Goal: Information Seeking & Learning: Learn about a topic

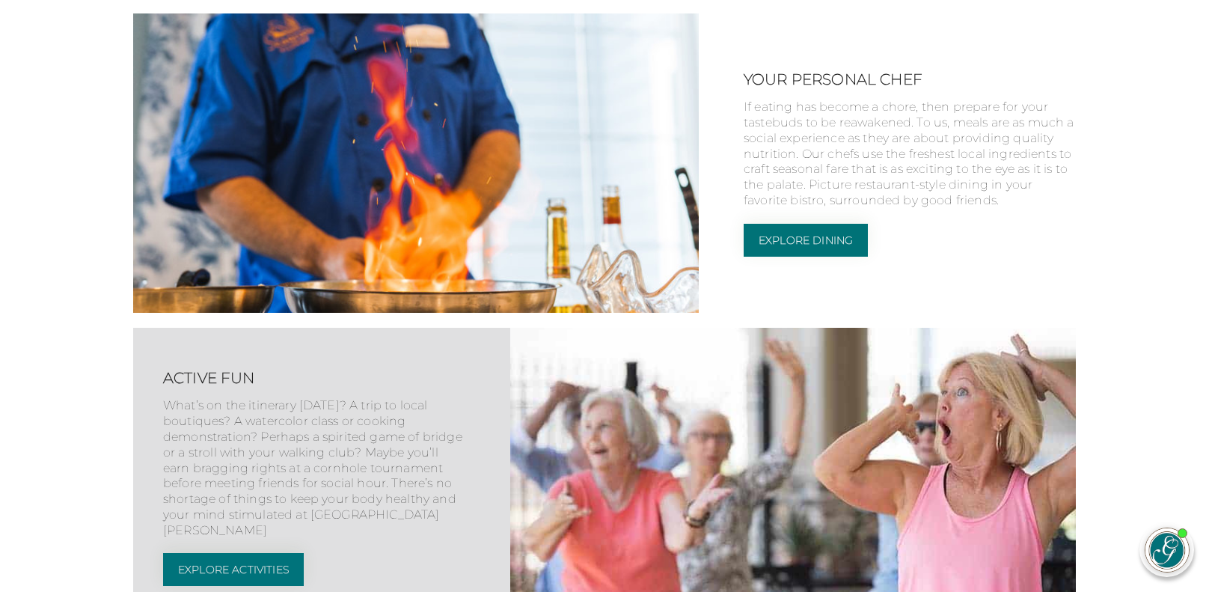
scroll to position [2250, 0]
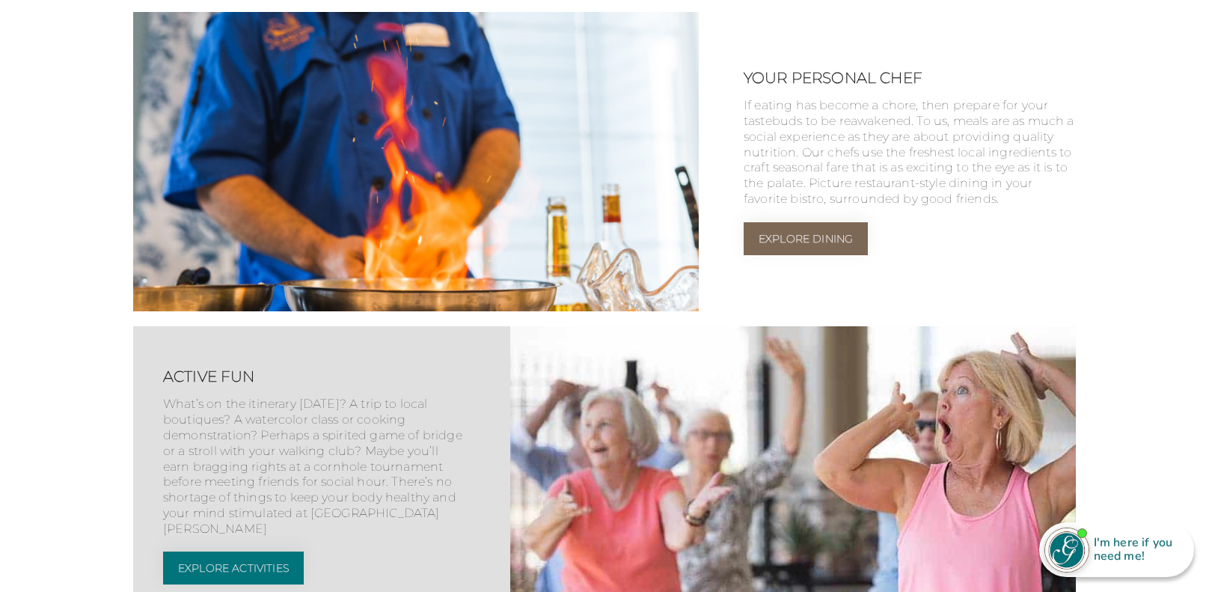
click at [797, 255] on link "Explore Dining" at bounding box center [806, 238] width 124 height 33
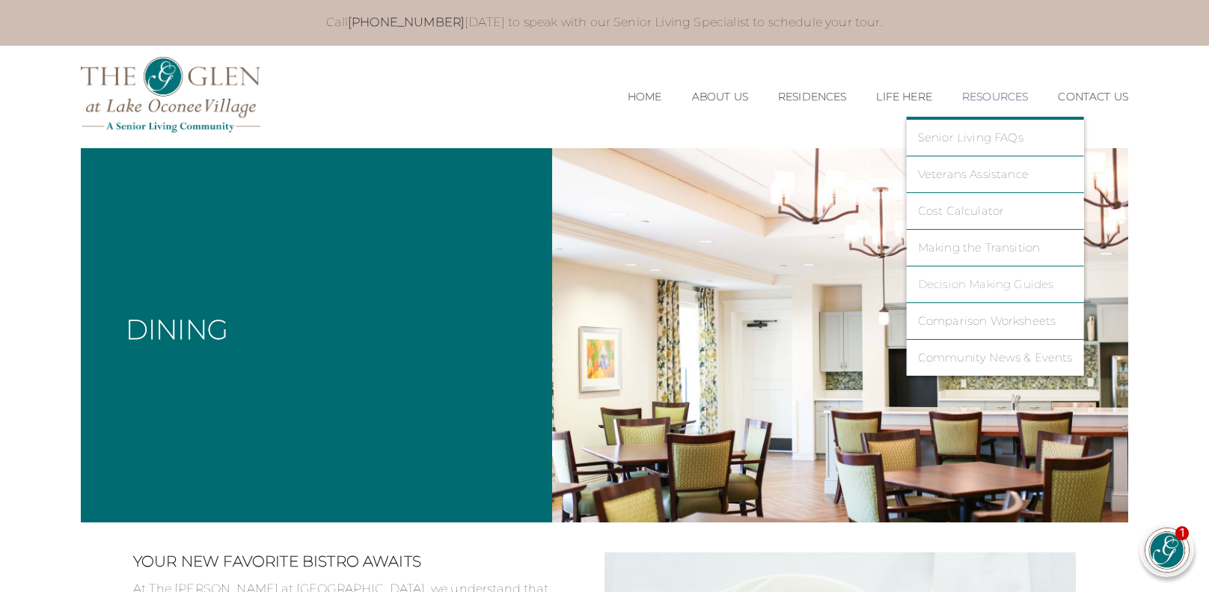
click at [975, 286] on link "Decision Making Guides" at bounding box center [995, 284] width 155 height 13
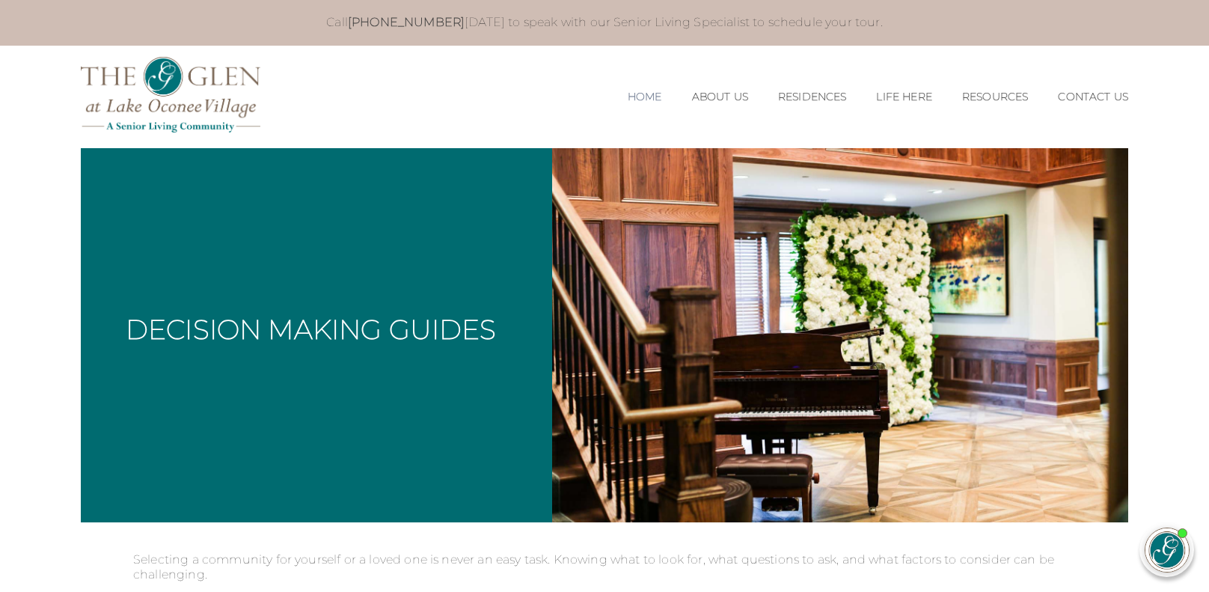
click at [649, 96] on link "Home" at bounding box center [645, 97] width 34 height 13
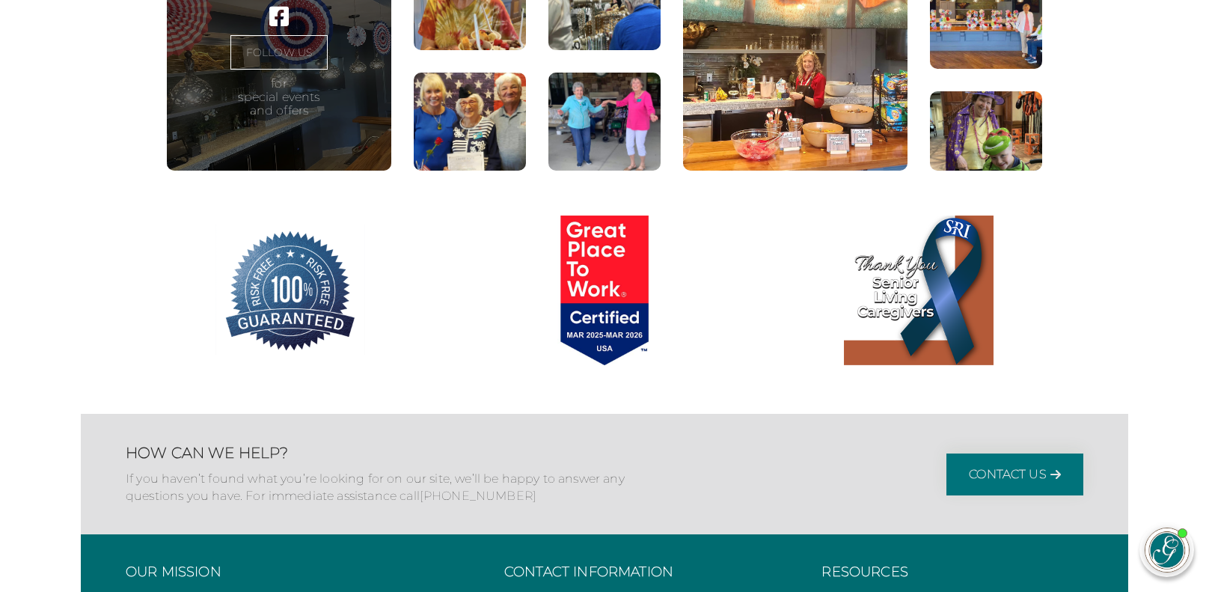
scroll to position [3805, 0]
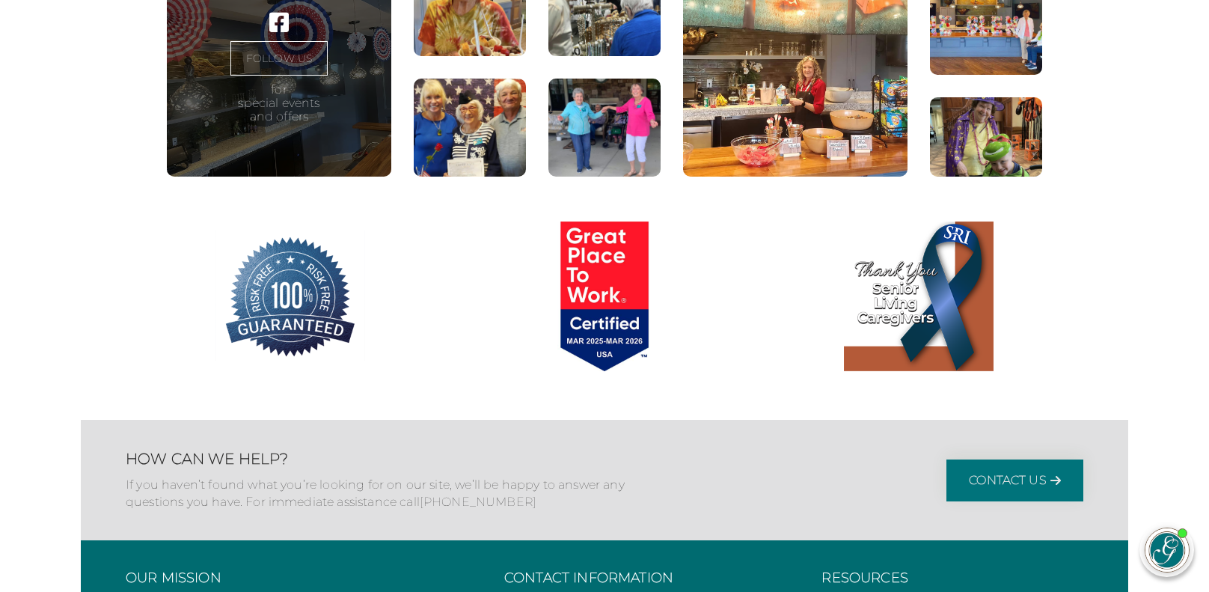
click at [806, 177] on figure at bounding box center [795, 67] width 224 height 218
click at [969, 75] on figure at bounding box center [986, 16] width 112 height 117
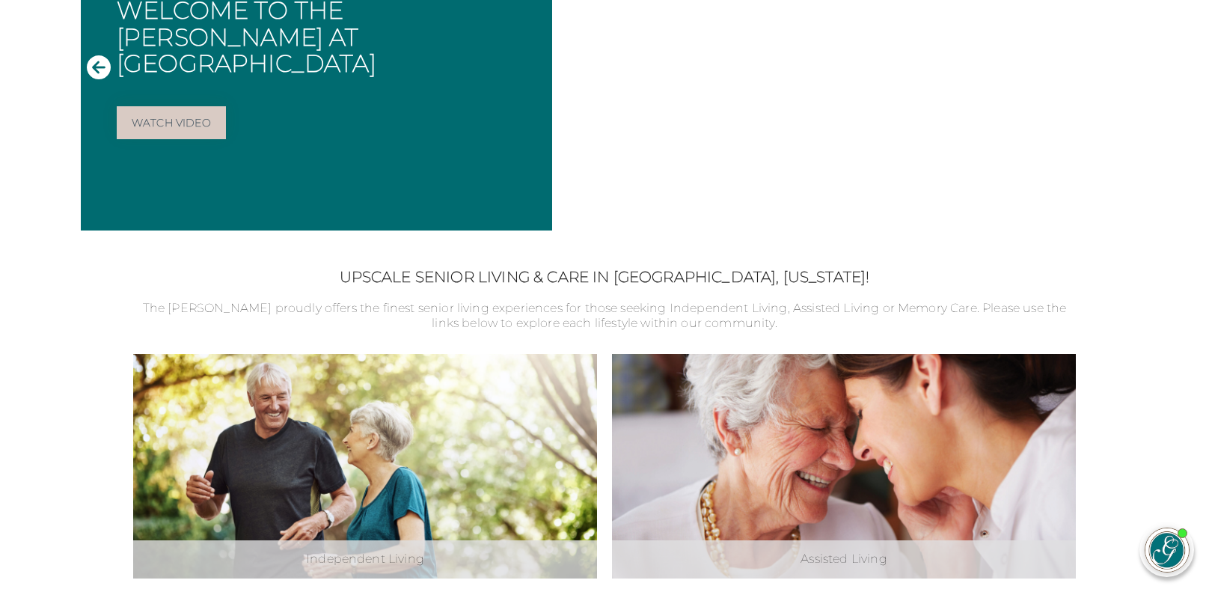
scroll to position [0, 0]
